Goal: Communication & Community: Answer question/provide support

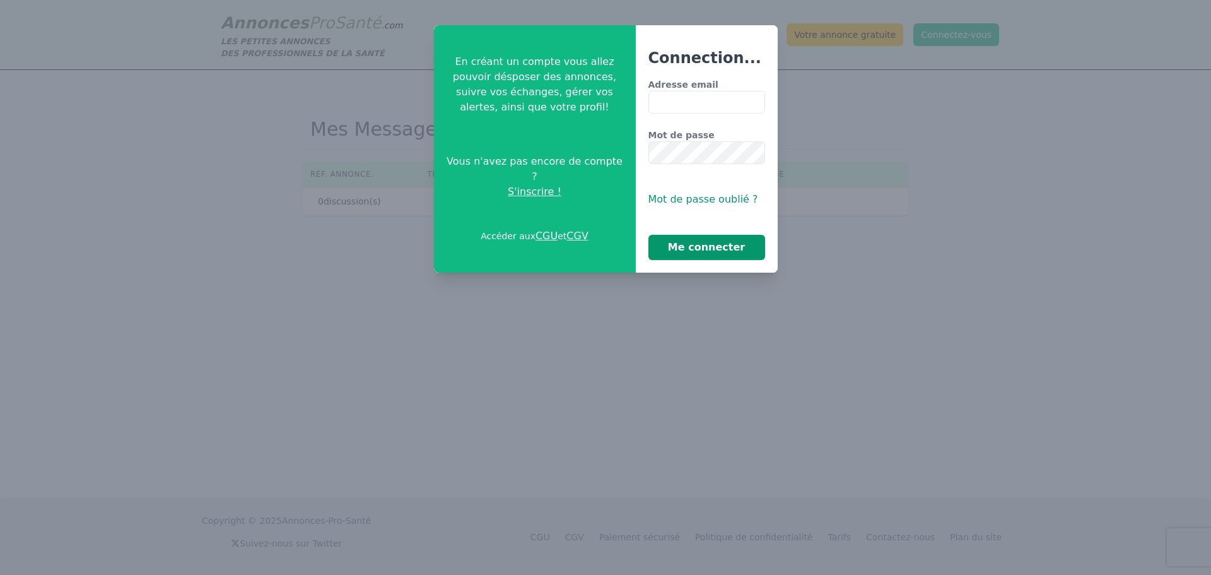
type input "**********"
click at [696, 248] on button "Me connecter" at bounding box center [706, 247] width 117 height 25
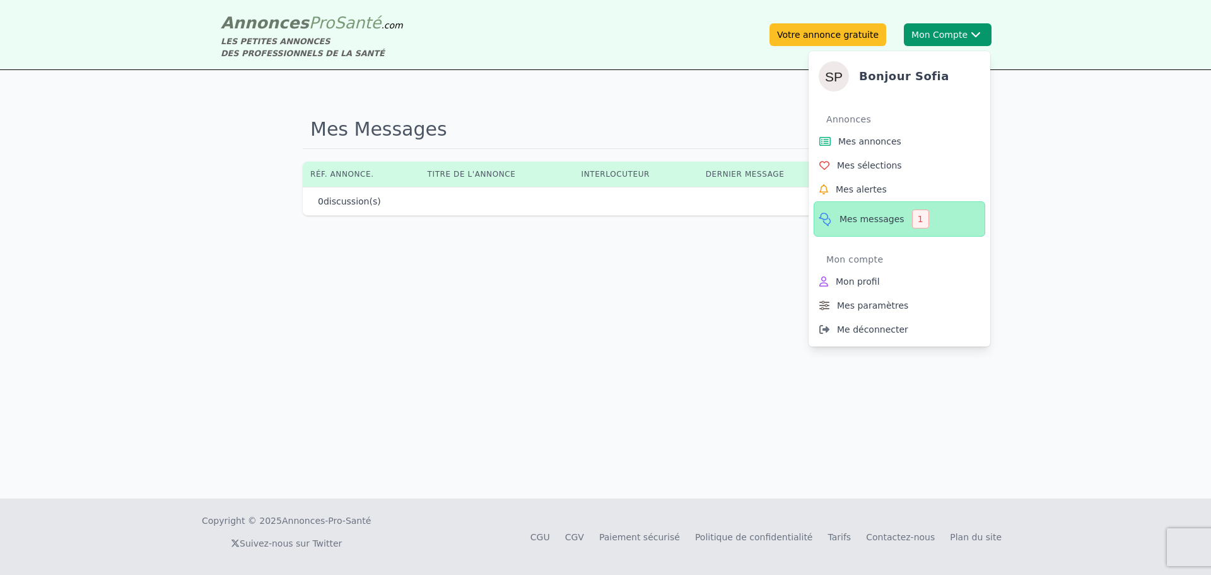
click at [890, 224] on span "Mes messages" at bounding box center [871, 219] width 65 height 13
click at [887, 220] on span "Mes messages" at bounding box center [871, 219] width 65 height 13
click at [843, 216] on span "Mes messages" at bounding box center [871, 219] width 65 height 13
click at [832, 218] on icon at bounding box center [825, 218] width 16 height 15
click at [917, 214] on div "1" at bounding box center [920, 218] width 17 height 19
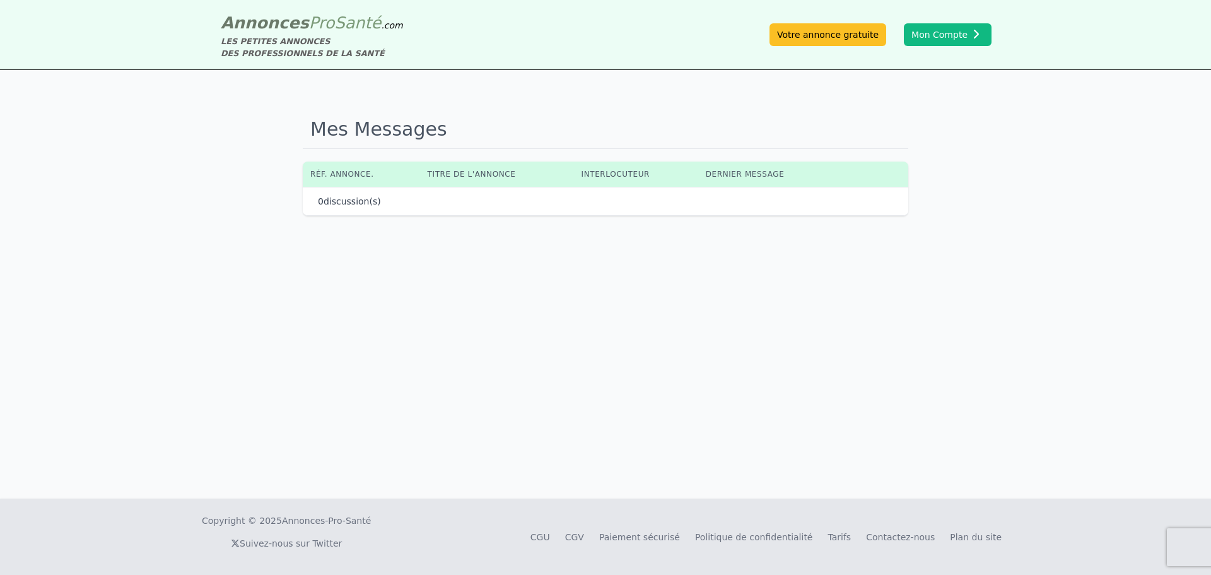
click at [368, 208] on div "0 discussion(s)" at bounding box center [605, 201] width 605 height 28
click at [358, 202] on p "0 discussion(s)" at bounding box center [349, 201] width 63 height 13
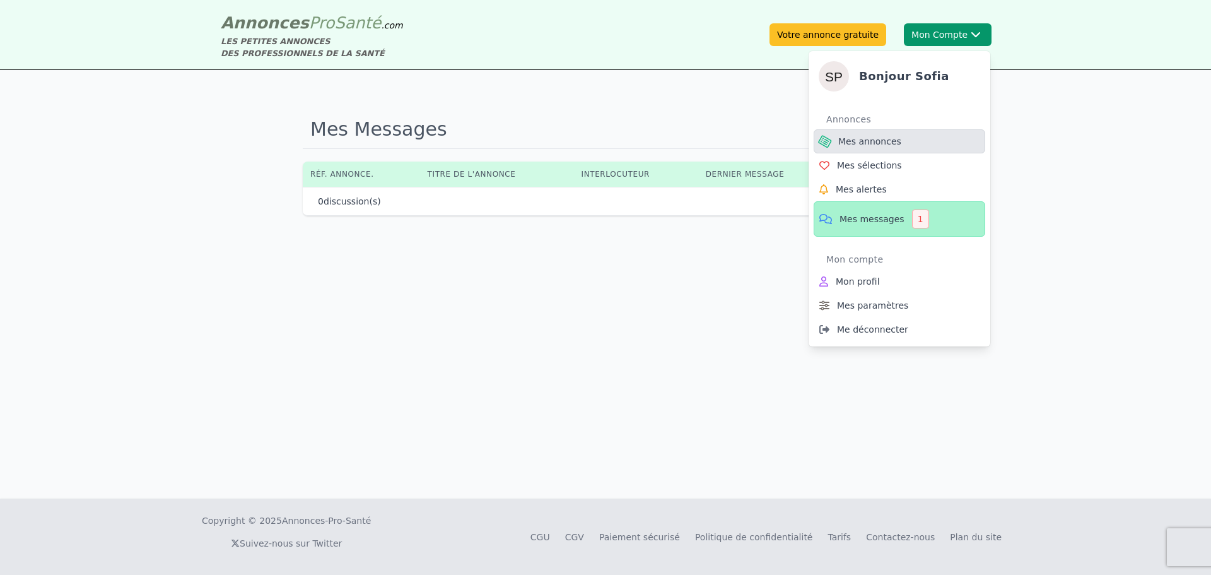
click at [863, 135] on span "Mes annonces" at bounding box center [869, 141] width 63 height 13
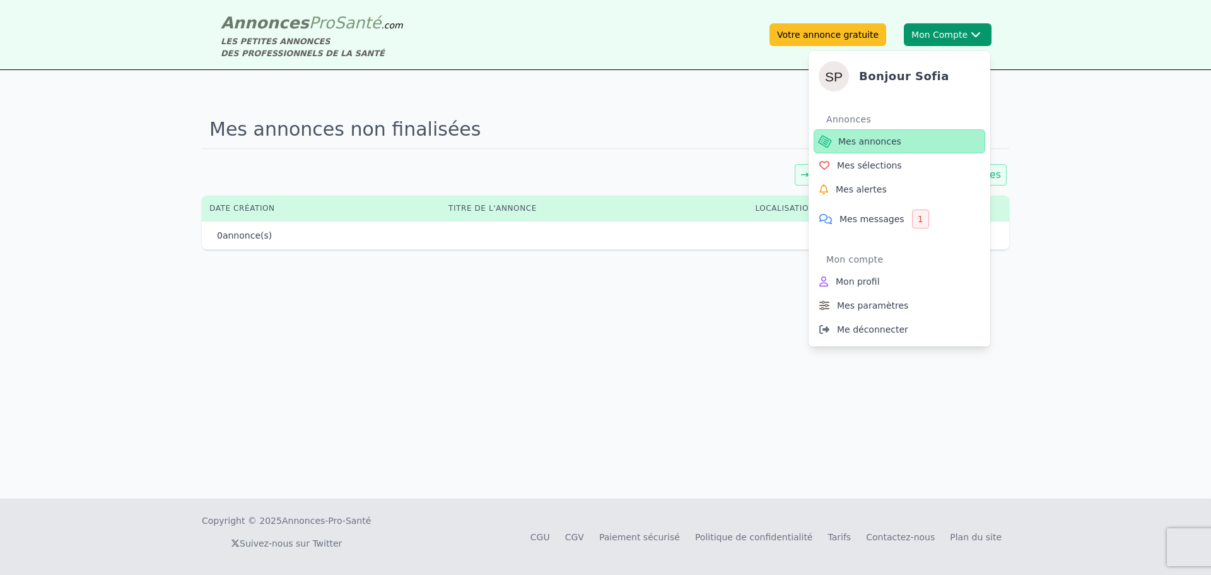
click at [863, 135] on span "Mes annonces" at bounding box center [869, 141] width 63 height 13
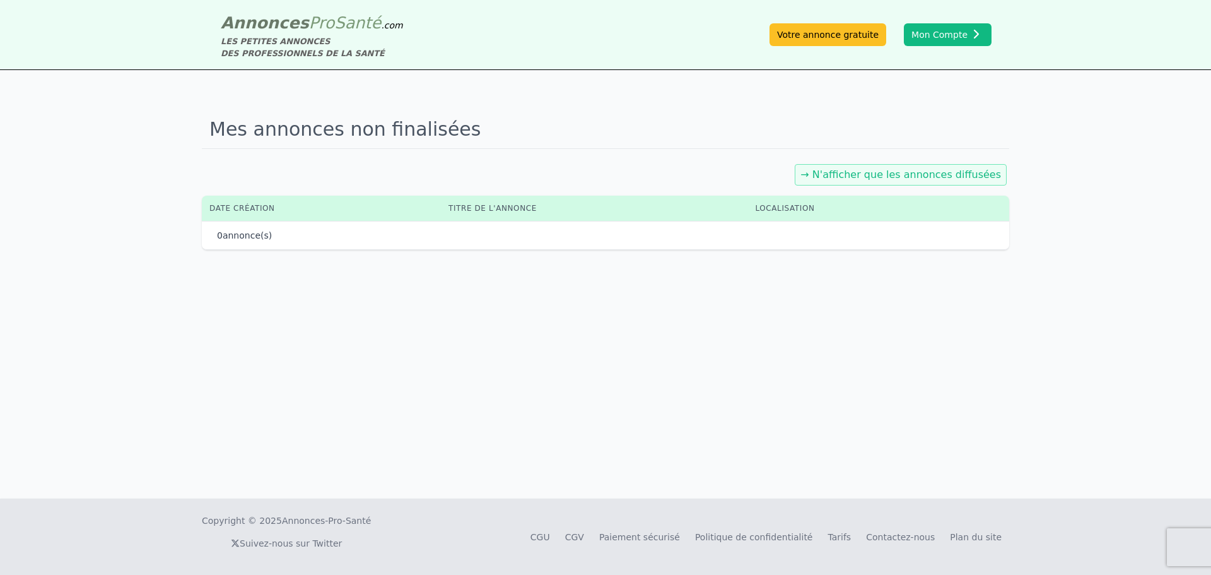
click at [998, 173] on link "→ N'afficher que les annonces diffusées" at bounding box center [900, 174] width 201 height 12
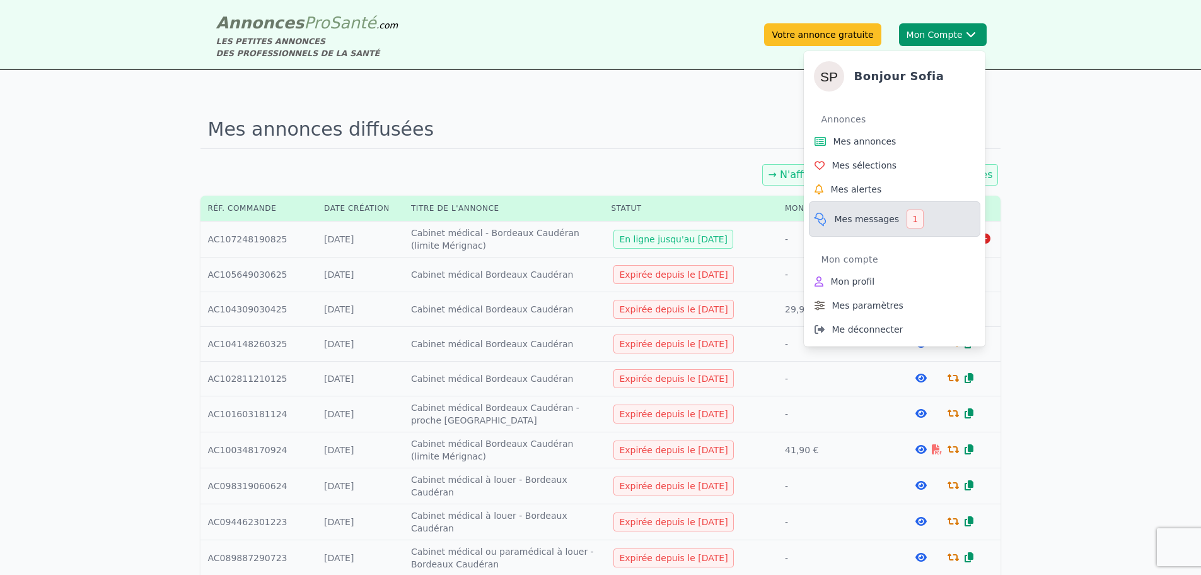
click at [865, 218] on span "Mes messages" at bounding box center [867, 219] width 65 height 13
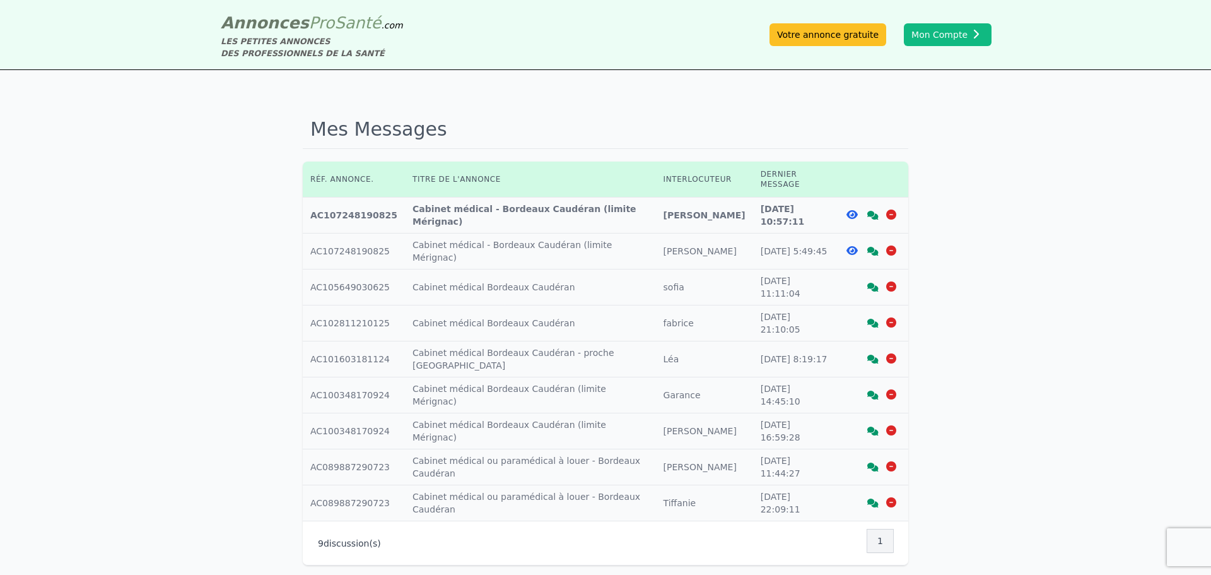
click at [500, 202] on td "Titre annonce : Cabinet médical - Bordeaux Caudéran (limite [GEOGRAPHIC_DATA])" at bounding box center [530, 215] width 251 height 36
click at [852, 209] on icon at bounding box center [851, 214] width 11 height 10
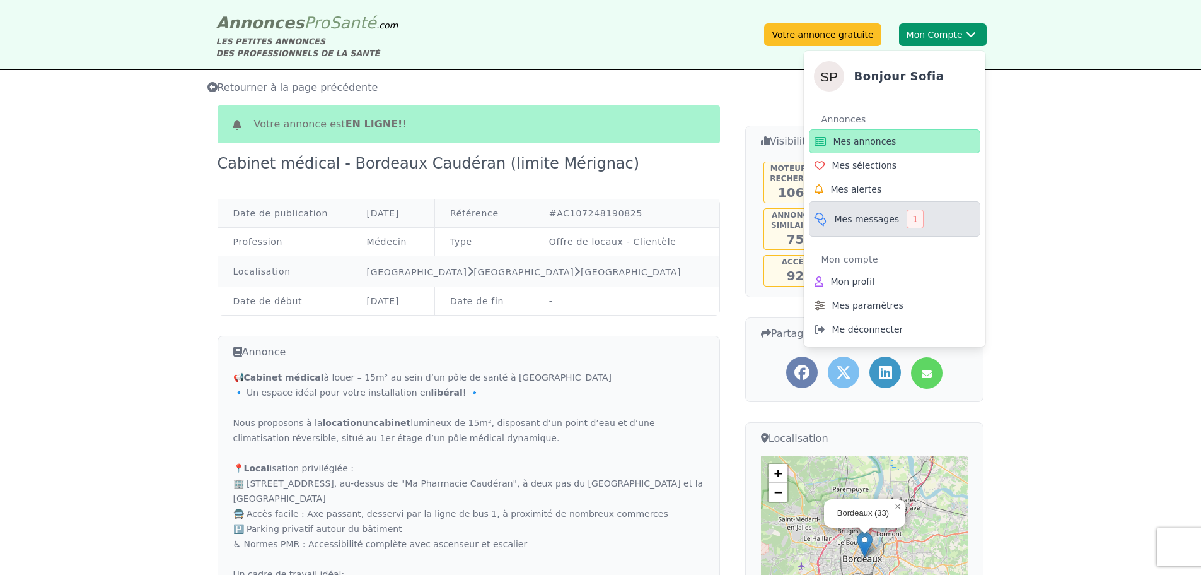
click at [871, 220] on span "Mes messages" at bounding box center [867, 219] width 65 height 13
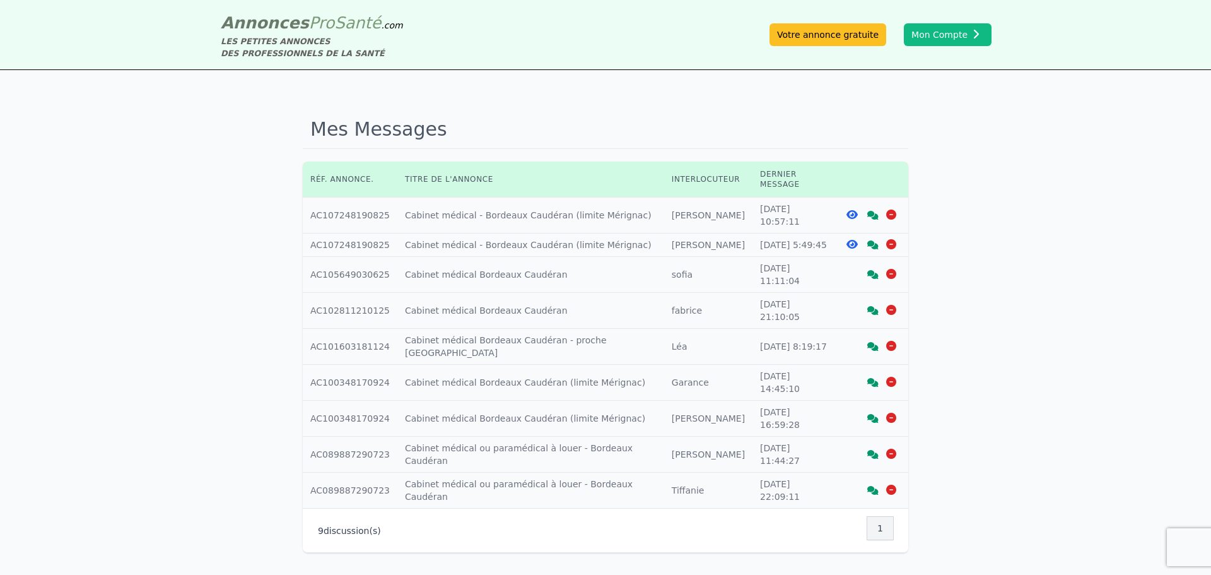
click at [875, 211] on icon at bounding box center [872, 215] width 11 height 9
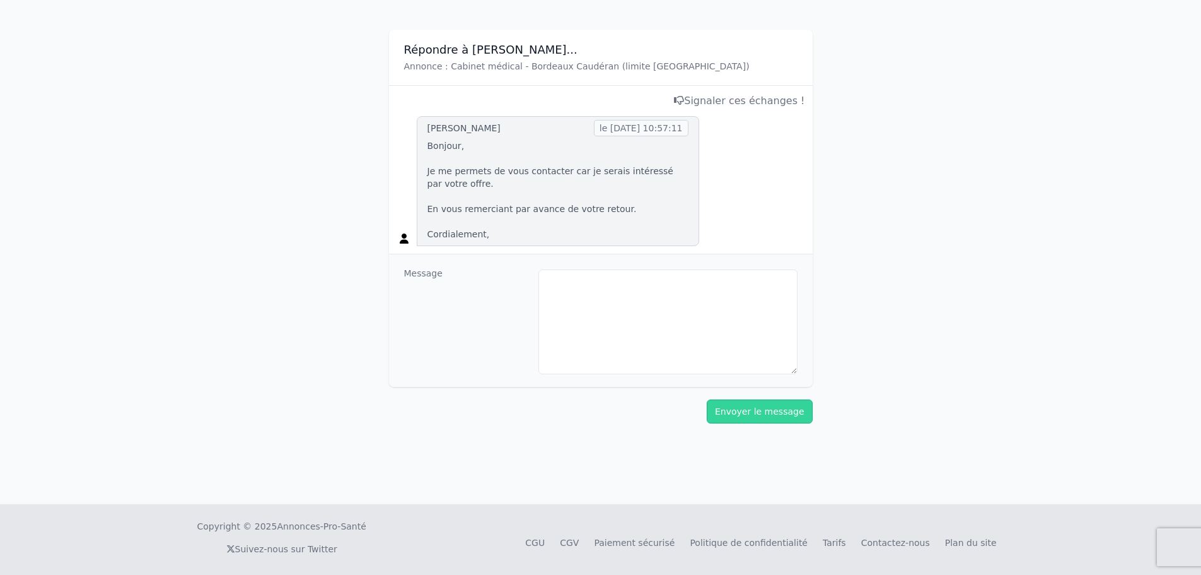
scroll to position [175, 0]
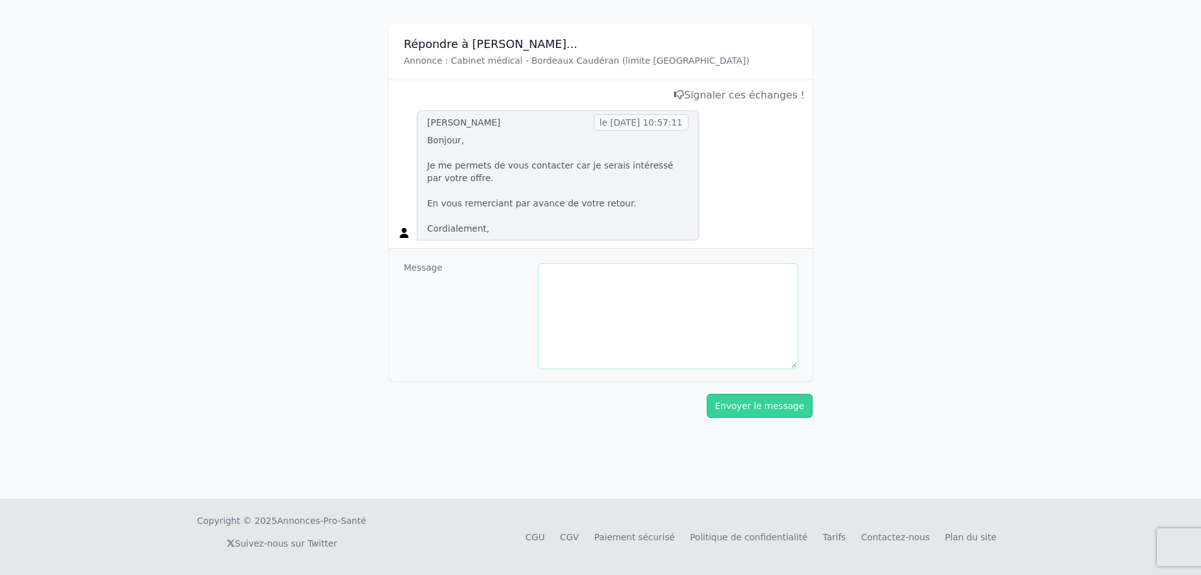
click at [587, 307] on textarea at bounding box center [668, 316] width 259 height 105
type textarea "*"
click at [570, 291] on textarea "**********" at bounding box center [668, 316] width 259 height 105
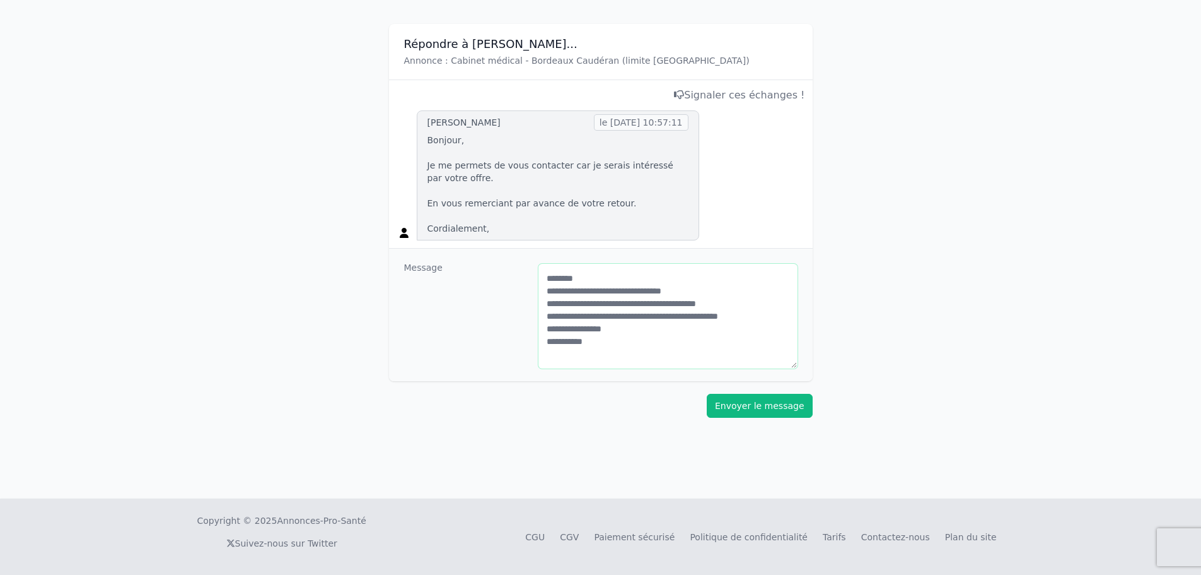
type textarea "**********"
click at [766, 417] on button "Envoyer le message" at bounding box center [760, 406] width 106 height 24
